Goal: Information Seeking & Learning: Find specific fact

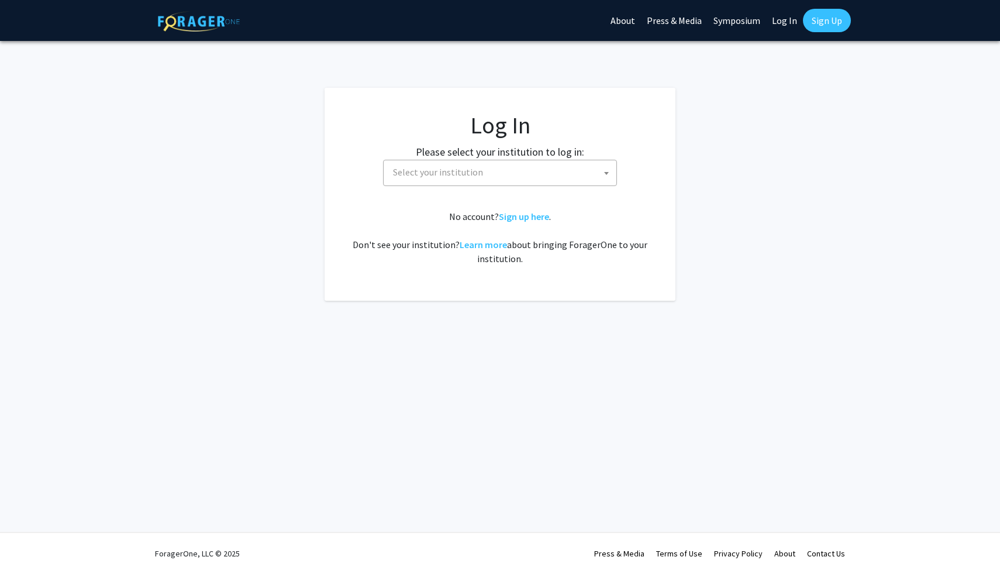
select select
click at [790, 16] on link "Log In" at bounding box center [784, 20] width 37 height 41
click at [782, 19] on link "Log In" at bounding box center [784, 20] width 37 height 41
click at [783, 20] on link "Log In" at bounding box center [784, 20] width 37 height 41
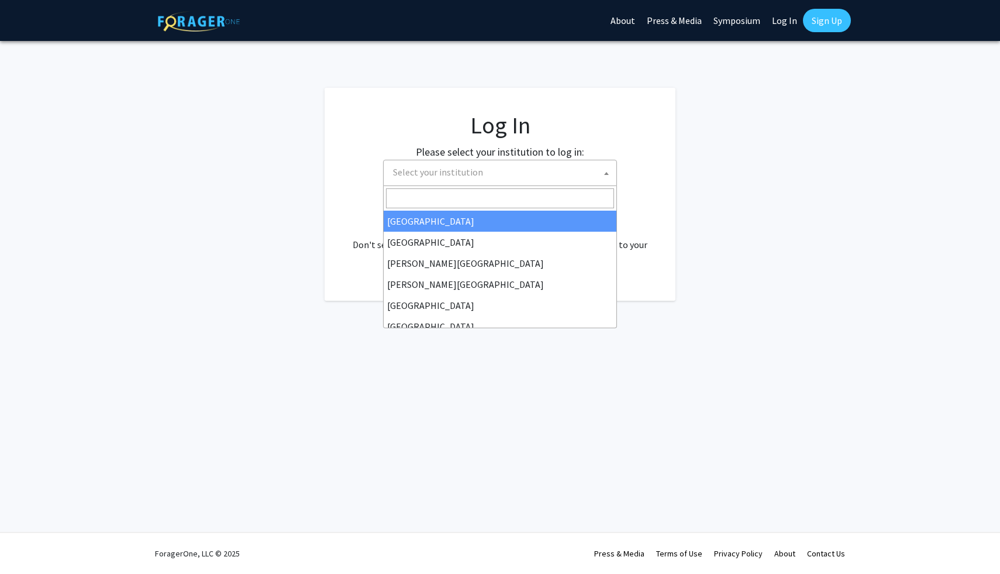
click at [477, 180] on span "Select your institution" at bounding box center [502, 172] width 228 height 24
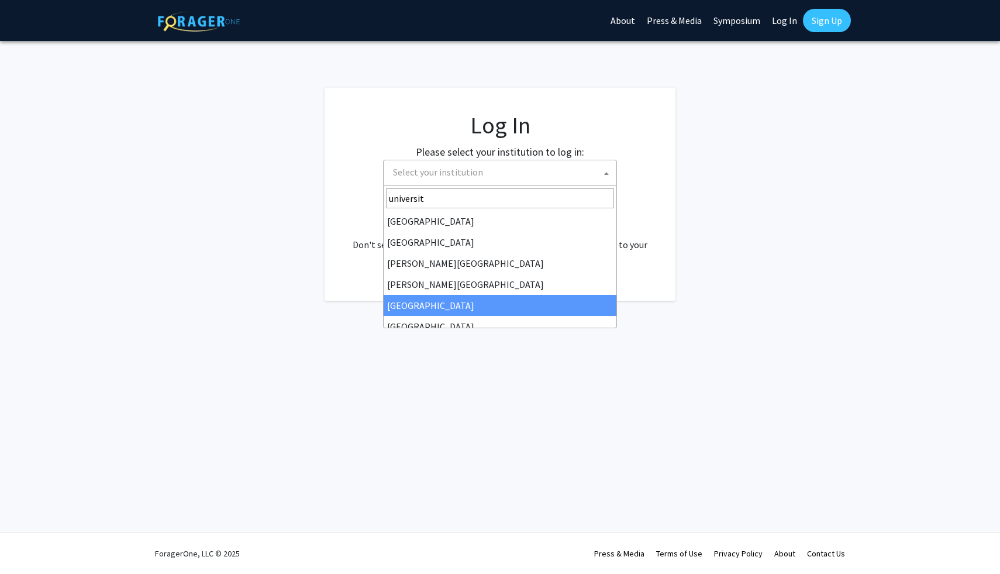
type input "university"
select select "6"
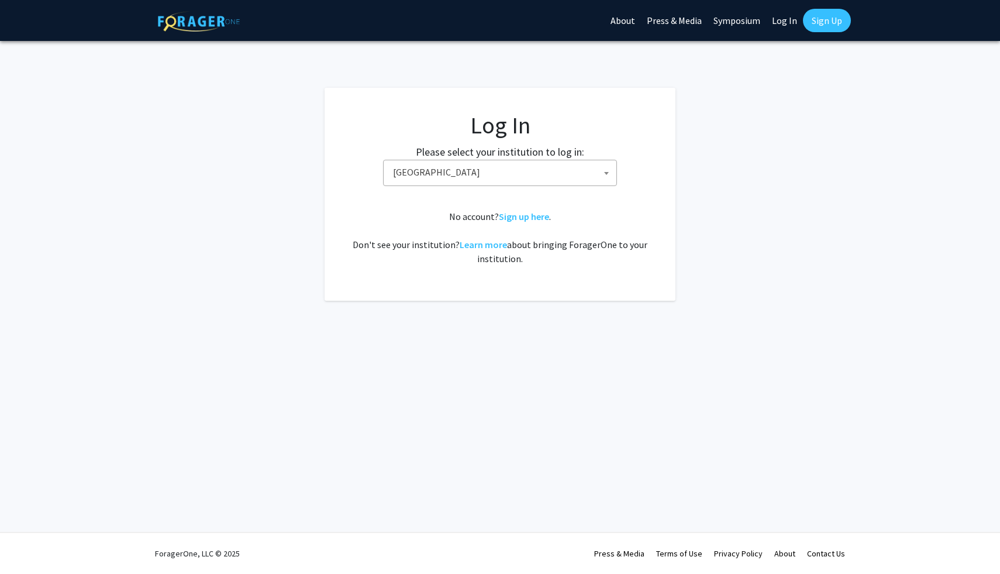
click at [439, 172] on span "[GEOGRAPHIC_DATA]" at bounding box center [502, 172] width 228 height 24
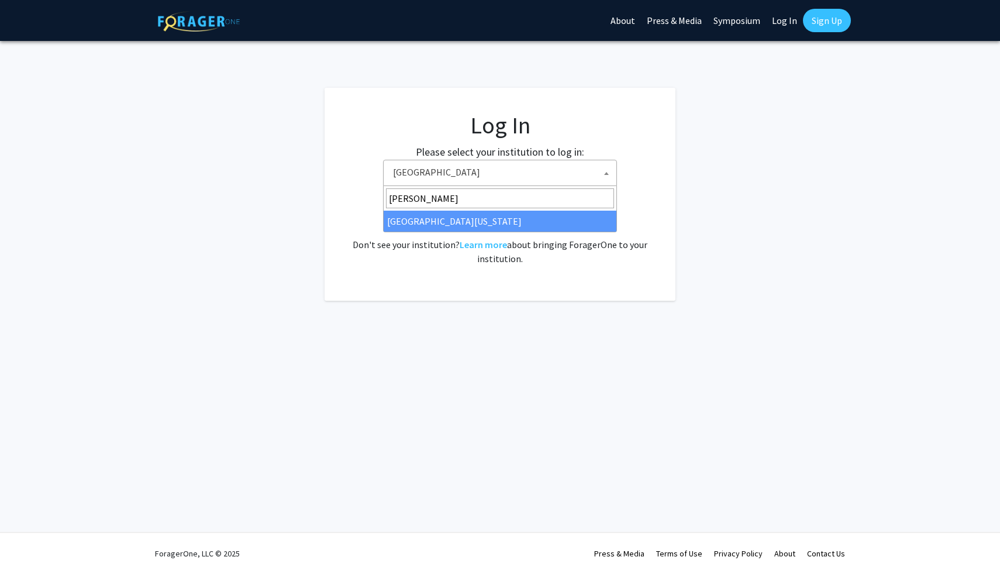
type input "kent"
select select "13"
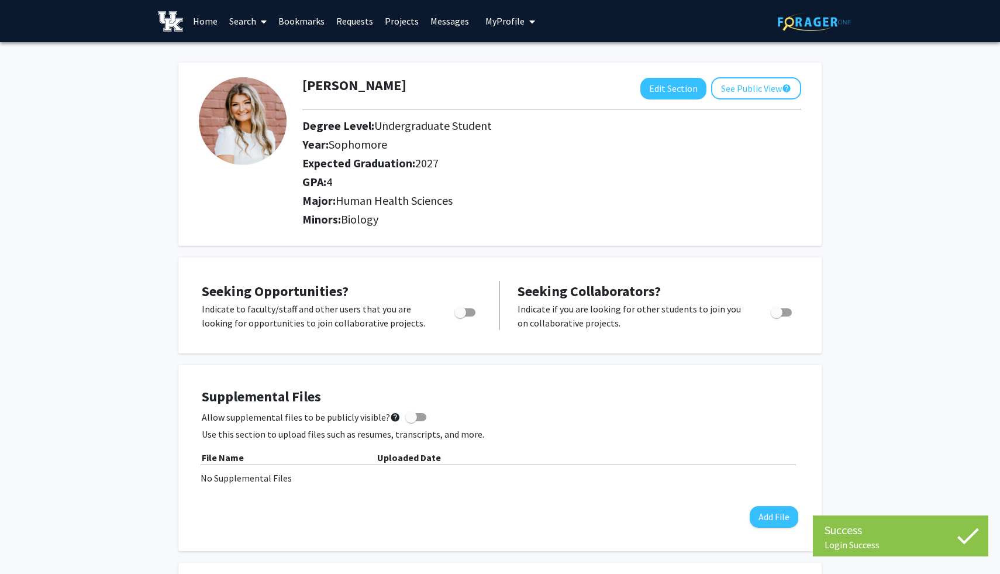
click at [260, 15] on span at bounding box center [261, 21] width 11 height 41
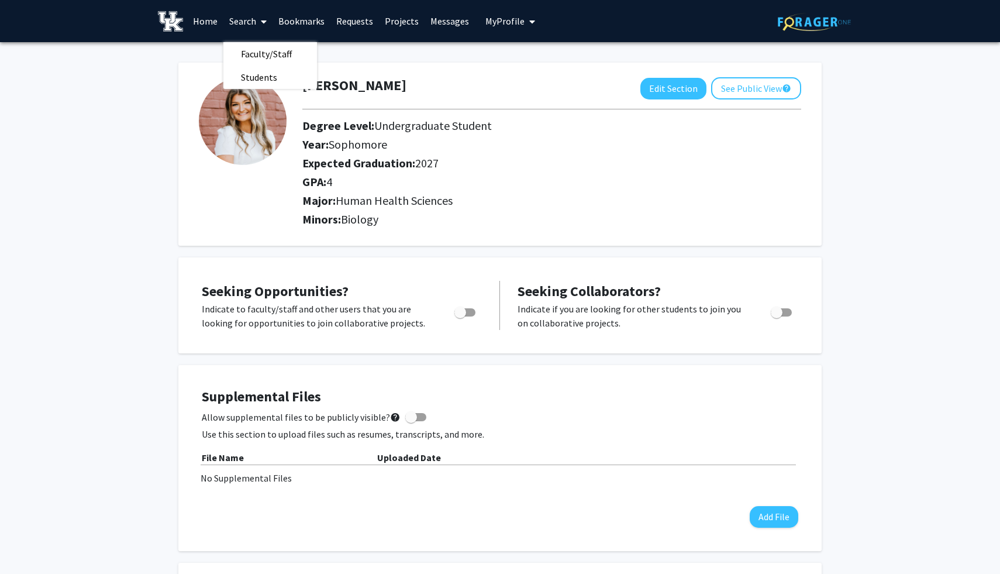
click at [343, 22] on link "Requests" at bounding box center [354, 21] width 49 height 41
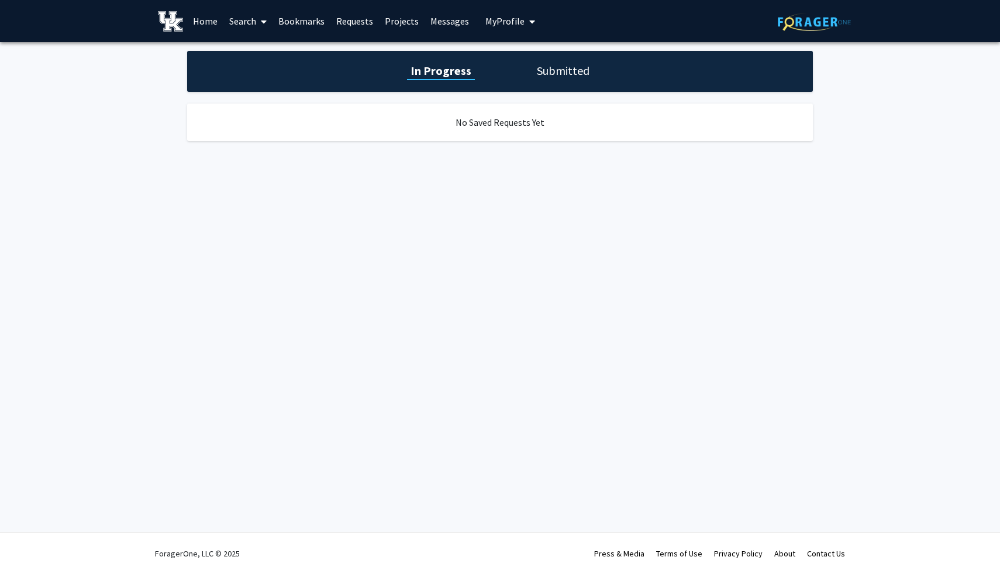
click at [203, 20] on link "Home" at bounding box center [205, 21] width 36 height 41
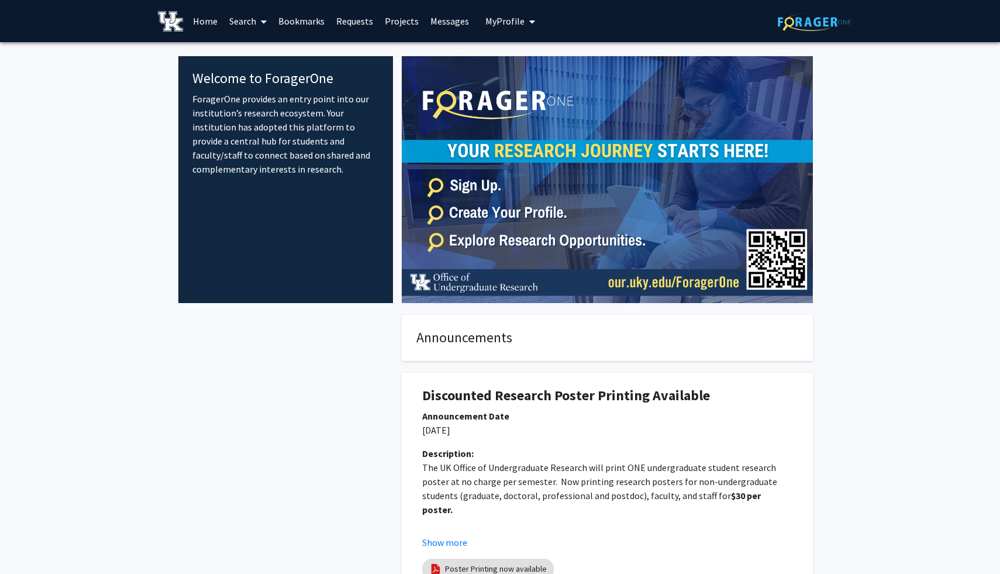
click at [267, 23] on link "Search" at bounding box center [247, 21] width 49 height 41
click at [257, 83] on span "Students" at bounding box center [258, 76] width 71 height 23
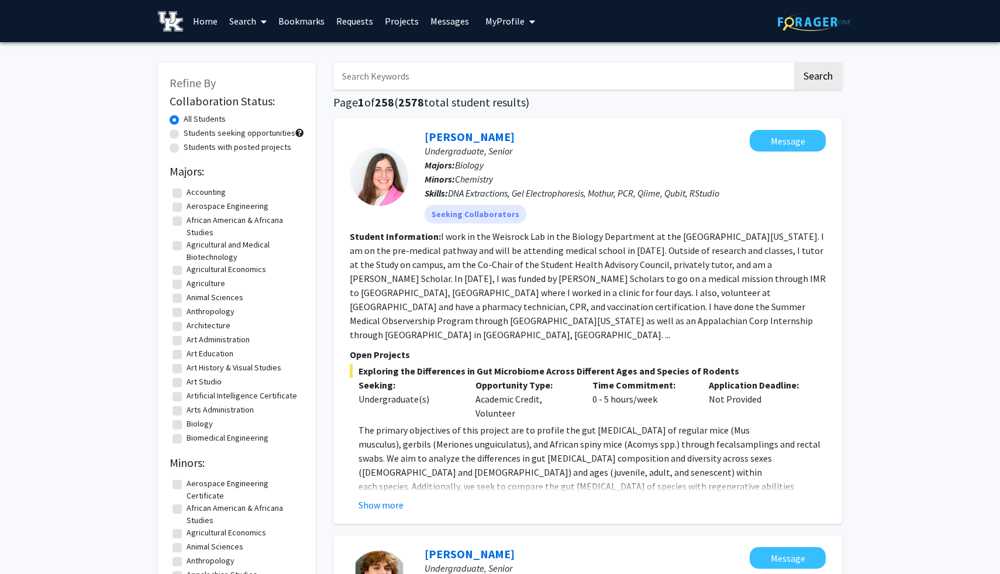
click at [252, 19] on link "Search" at bounding box center [247, 21] width 49 height 41
click at [257, 43] on span "Faculty/Staff" at bounding box center [266, 53] width 86 height 23
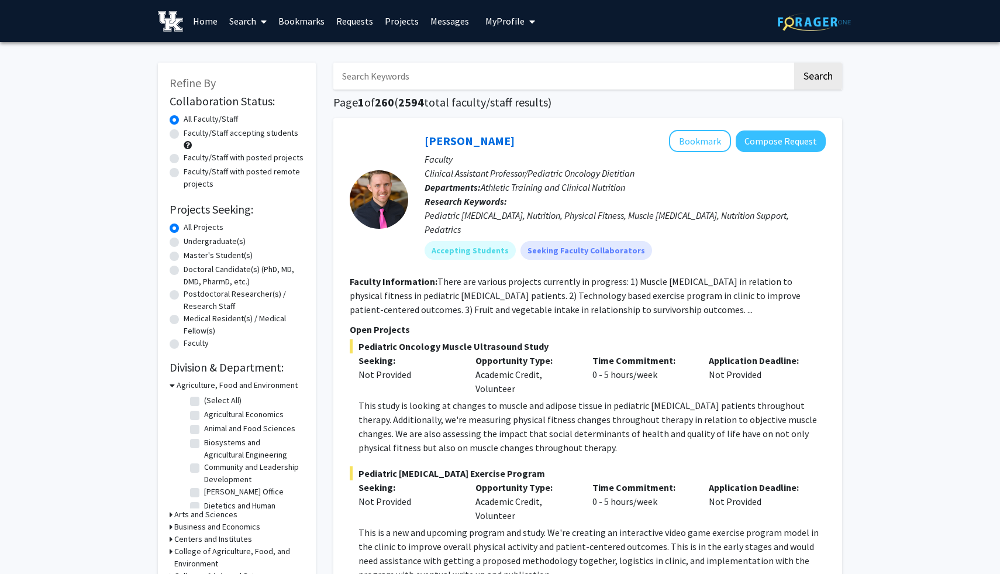
click at [184, 240] on label "Undergraduate(s)" at bounding box center [215, 241] width 62 height 12
click at [184, 240] on input "Undergraduate(s)" at bounding box center [188, 239] width 8 height 8
radio input "true"
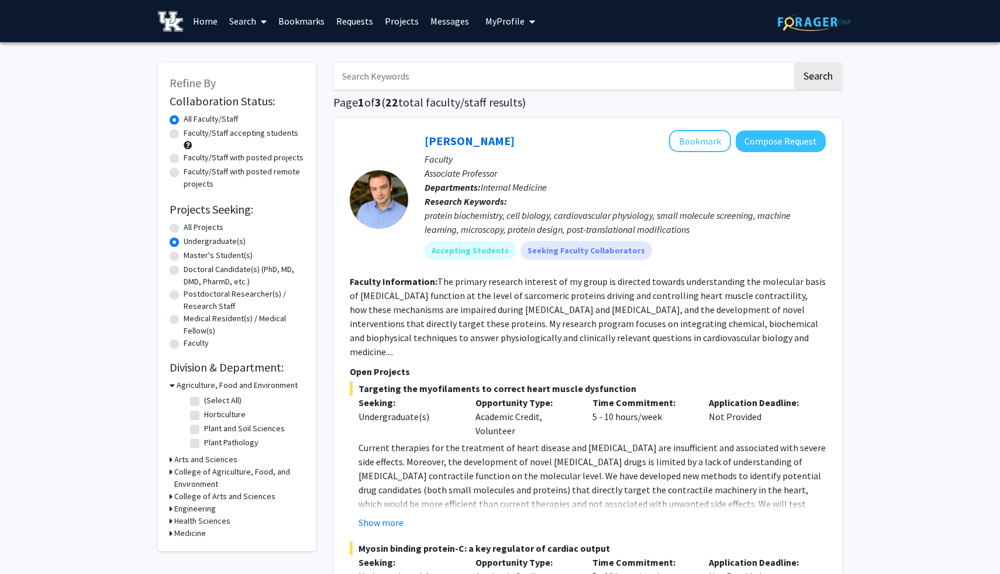
click at [436, 77] on input "Search Keywords" at bounding box center [562, 76] width 459 height 27
type input "biology"
click at [794, 63] on button "Search" at bounding box center [818, 76] width 48 height 27
radio input "true"
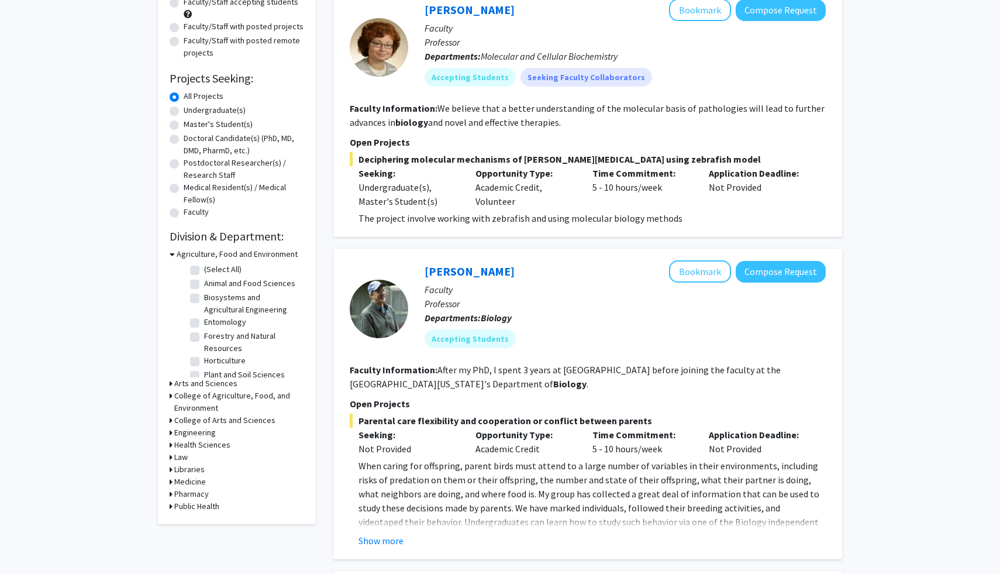
scroll to position [36, 0]
click at [194, 382] on h3 "Arts and Sciences" at bounding box center [205, 383] width 63 height 12
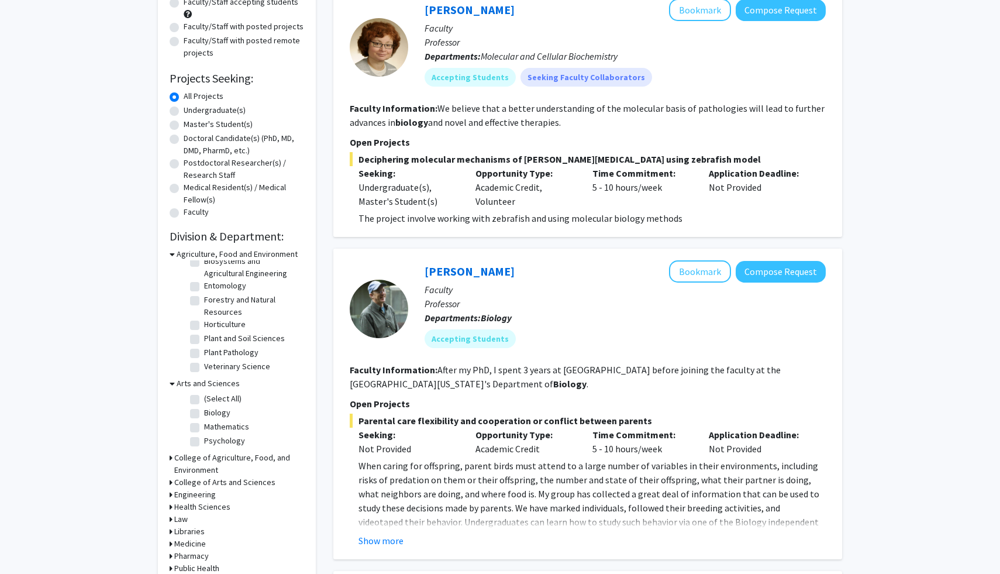
click at [204, 413] on label "Biology" at bounding box center [217, 412] width 26 height 12
click at [204, 413] on input "Biology" at bounding box center [208, 410] width 8 height 8
checkbox input "true"
